Goal: Information Seeking & Learning: Check status

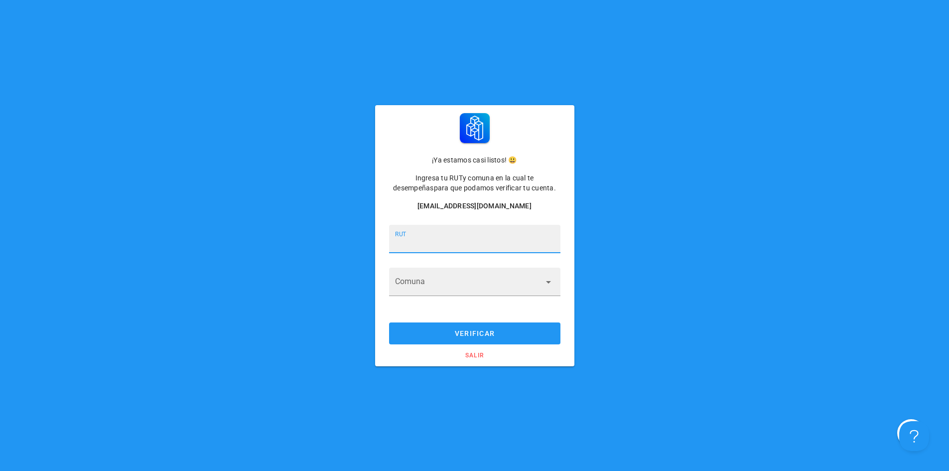
click at [528, 245] on input "RUT" at bounding box center [474, 244] width 159 height 16
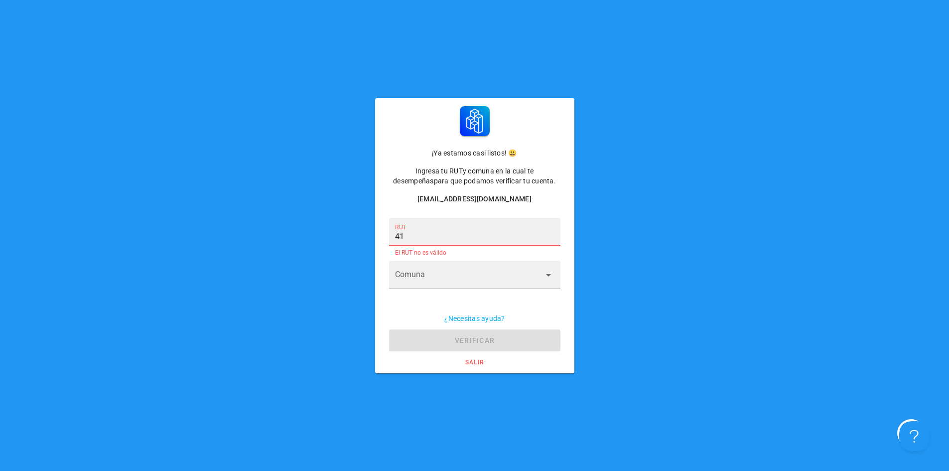
type input "4"
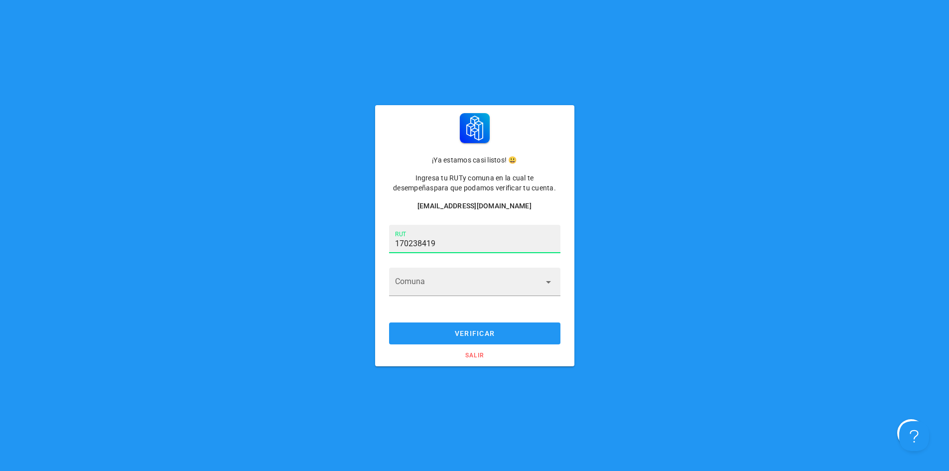
type input "17.023.841-9"
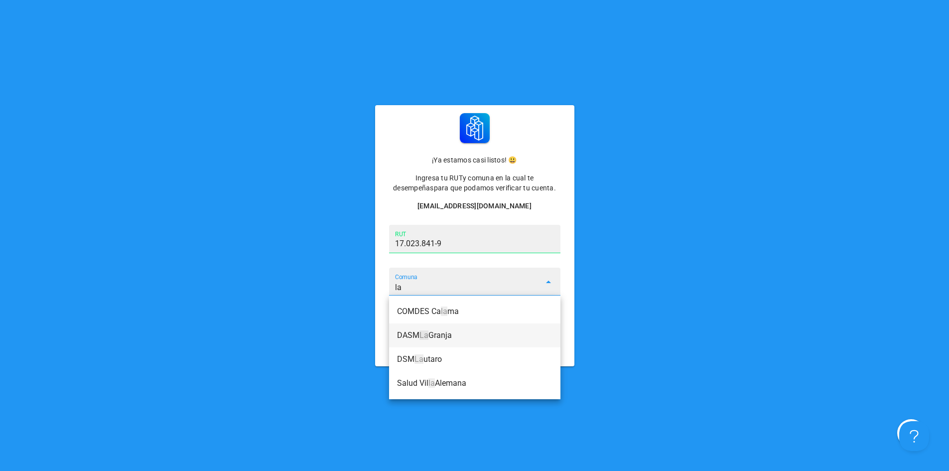
click at [503, 336] on div "DASM La Granja" at bounding box center [474, 334] width 155 height 9
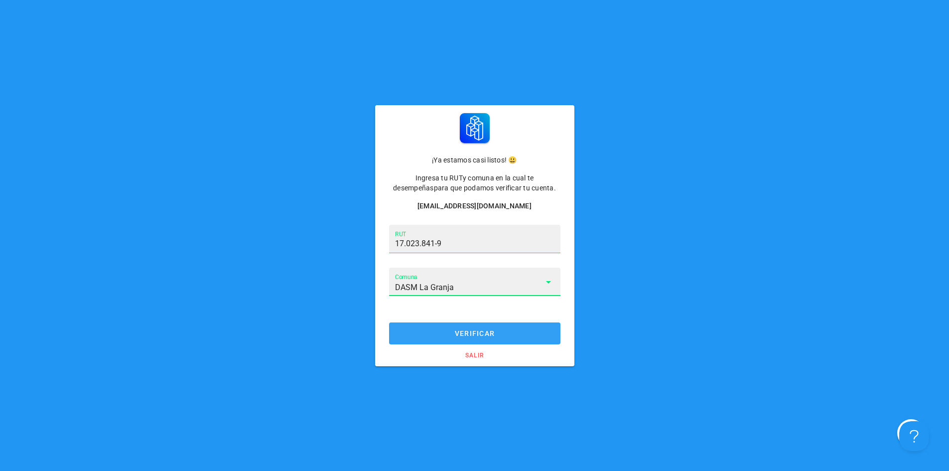
type input "DASM La Granja"
click at [504, 332] on span "verificar" at bounding box center [474, 333] width 152 height 8
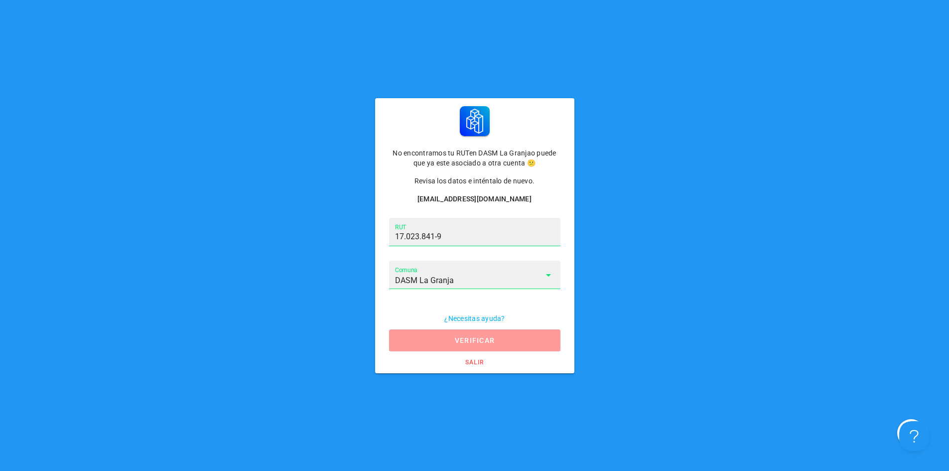
click at [530, 336] on span "verificar" at bounding box center [474, 340] width 152 height 8
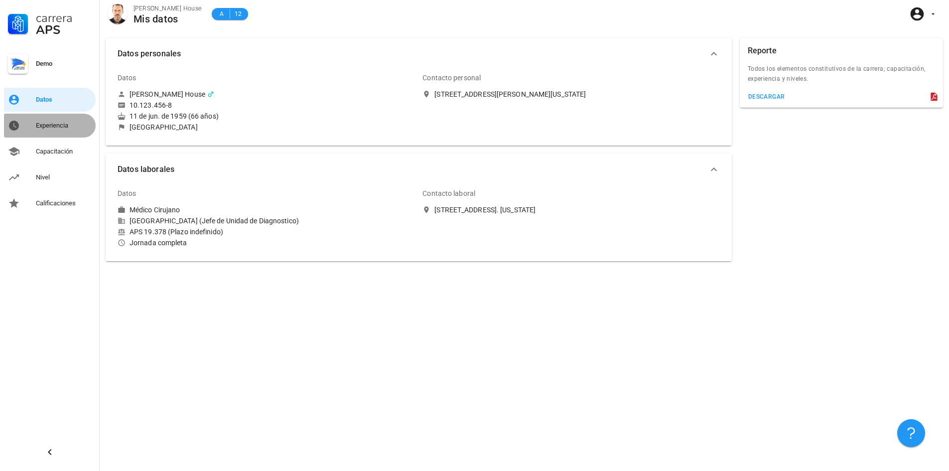
click at [53, 124] on div "Experiencia" at bounding box center [64, 126] width 56 height 8
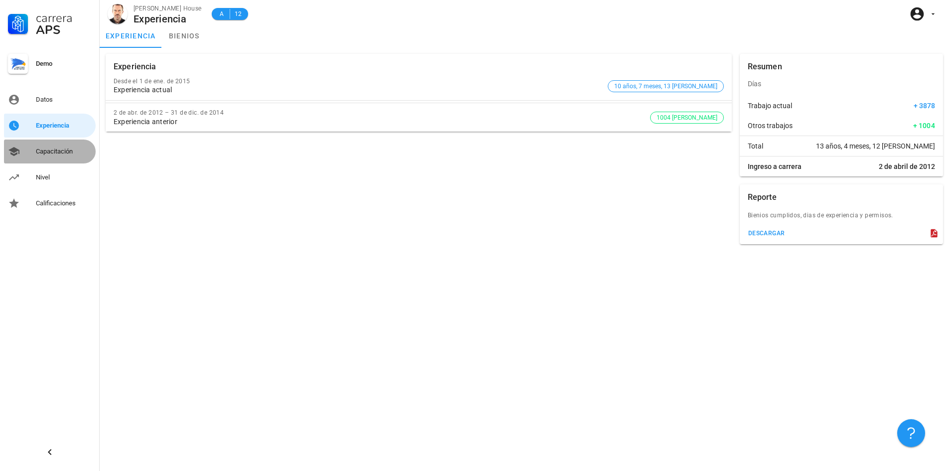
click at [41, 150] on div "Capacitación" at bounding box center [64, 151] width 56 height 8
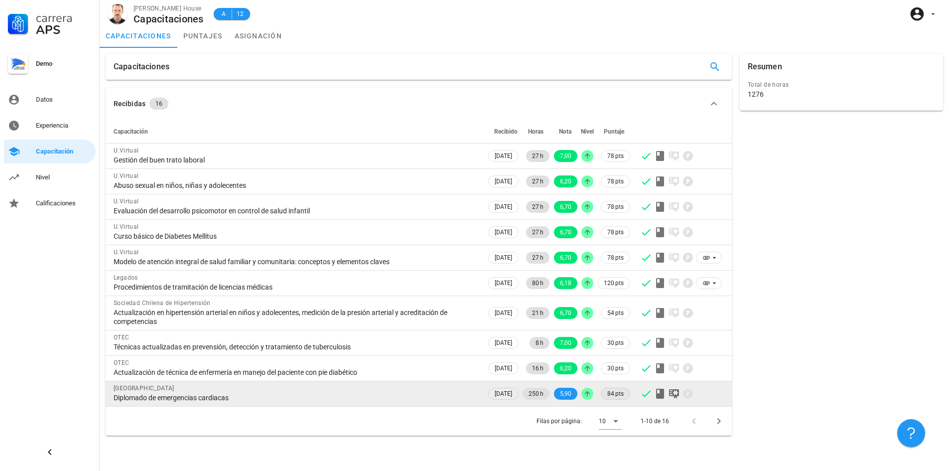
click at [617, 394] on span "84 pts" at bounding box center [615, 394] width 16 height 10
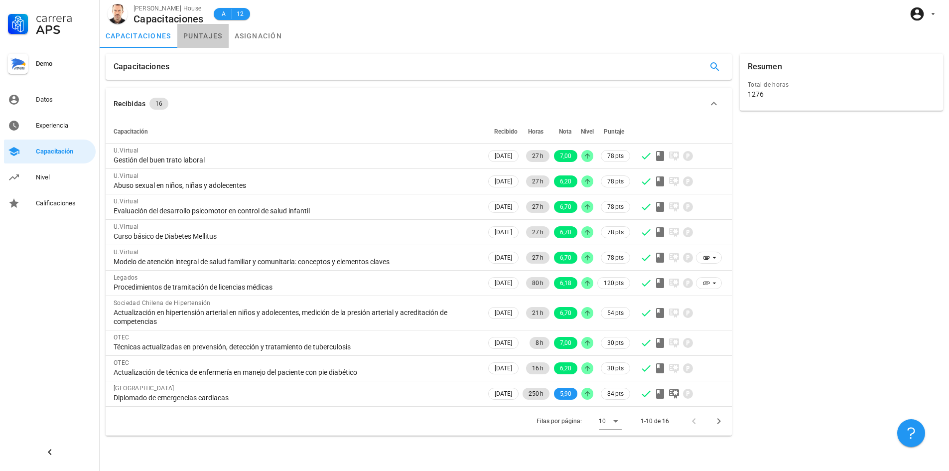
click at [197, 41] on link "puntajes" at bounding box center [202, 36] width 51 height 24
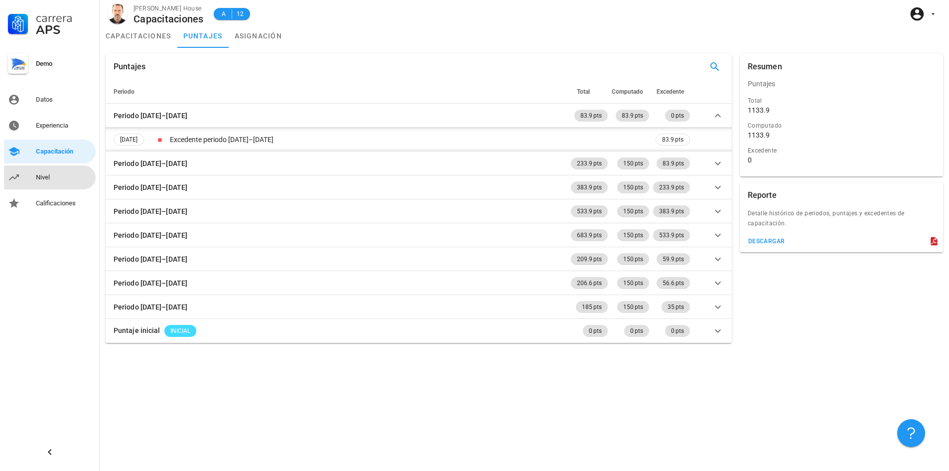
click at [46, 176] on div "Nivel" at bounding box center [64, 177] width 56 height 8
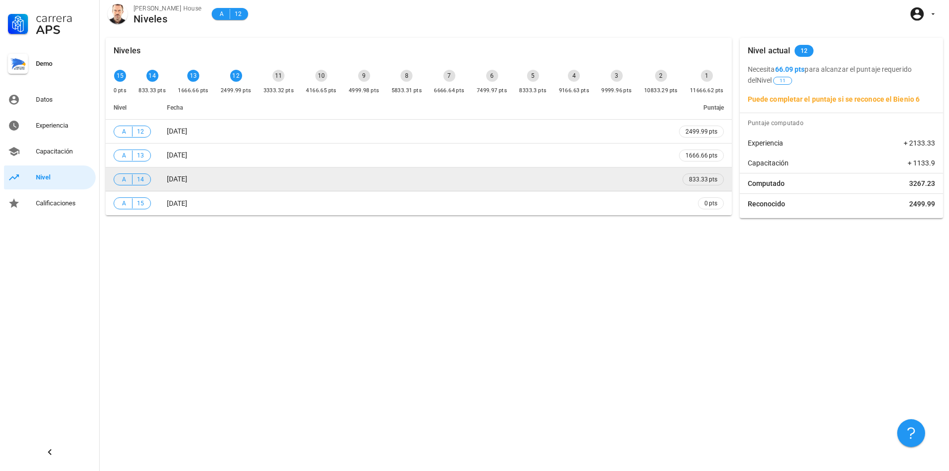
click at [129, 178] on div "A 14" at bounding box center [132, 179] width 24 height 10
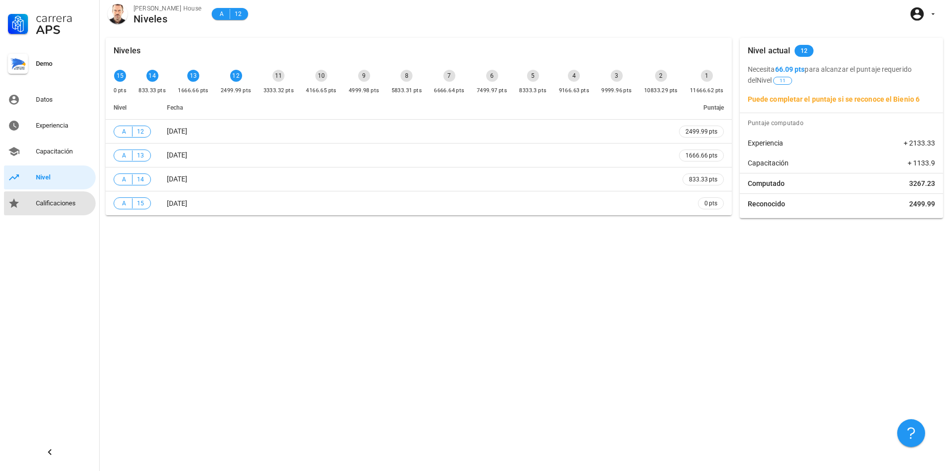
click at [64, 209] on div "Calificaciones" at bounding box center [64, 203] width 56 height 16
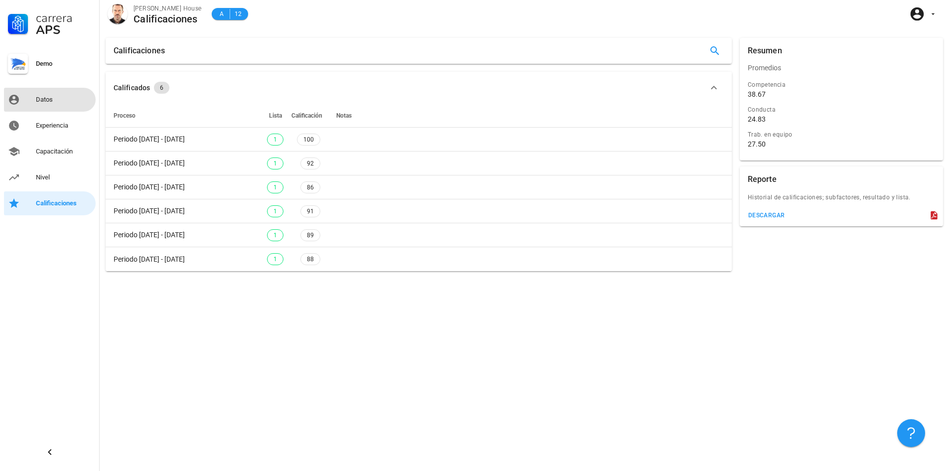
click at [68, 104] on div "Datos" at bounding box center [64, 100] width 56 height 16
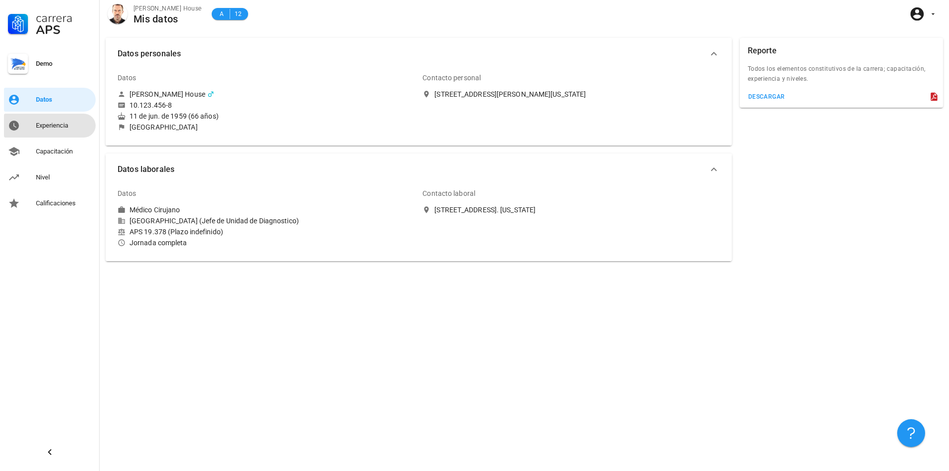
click at [68, 126] on div "Experiencia" at bounding box center [64, 126] width 56 height 8
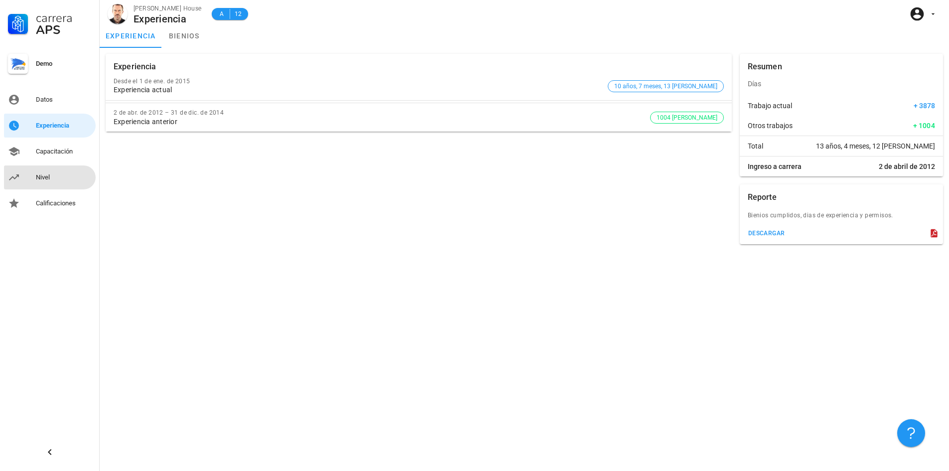
click at [69, 170] on div "Nivel" at bounding box center [64, 177] width 56 height 16
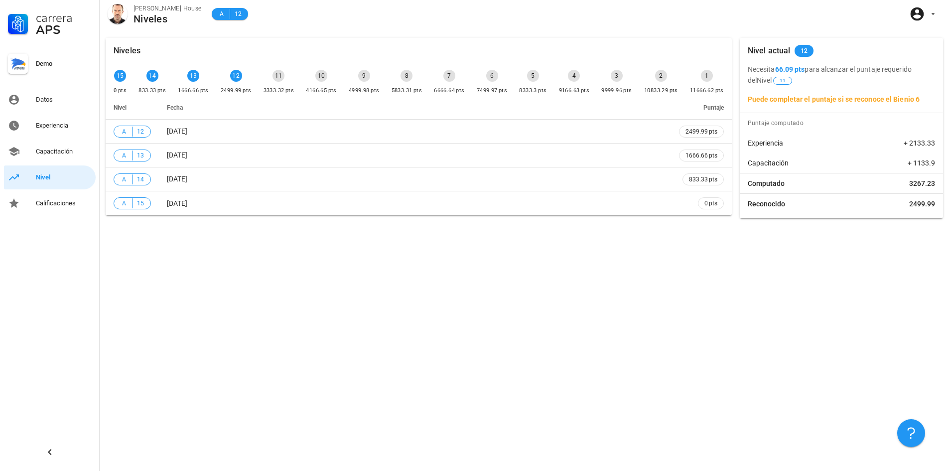
click at [284, 79] on div "11 3333.32 pts" at bounding box center [279, 83] width 34 height 30
click at [275, 74] on div "11" at bounding box center [278, 76] width 12 height 12
click at [905, 432] on icon "button" at bounding box center [911, 433] width 12 height 12
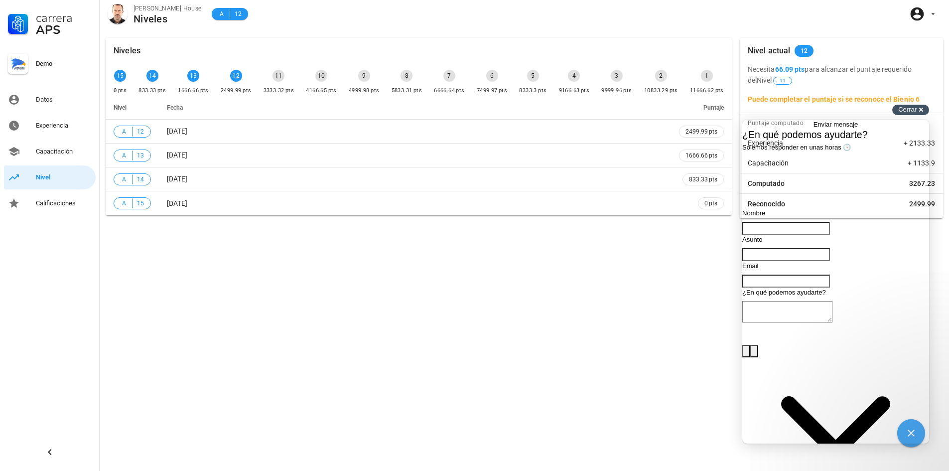
click at [914, 108] on span "Cerrar" at bounding box center [907, 109] width 18 height 7
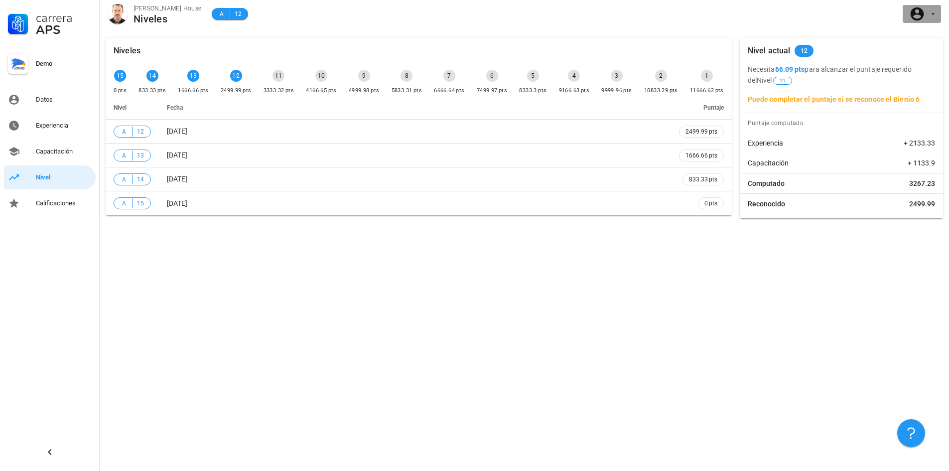
click at [930, 20] on span "button" at bounding box center [922, 14] width 30 height 16
